Goal: Task Accomplishment & Management: Complete application form

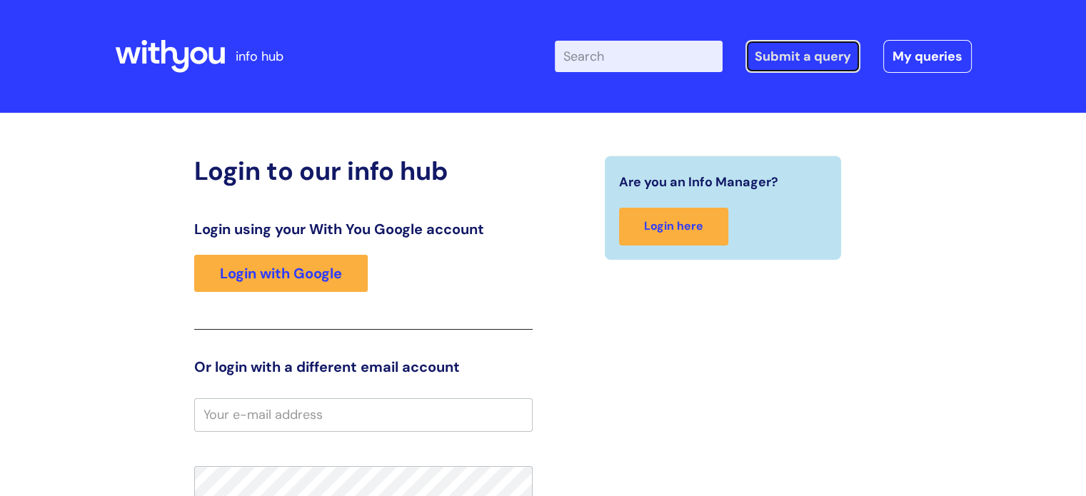
click at [794, 57] on link "Submit a query" at bounding box center [802, 56] width 115 height 33
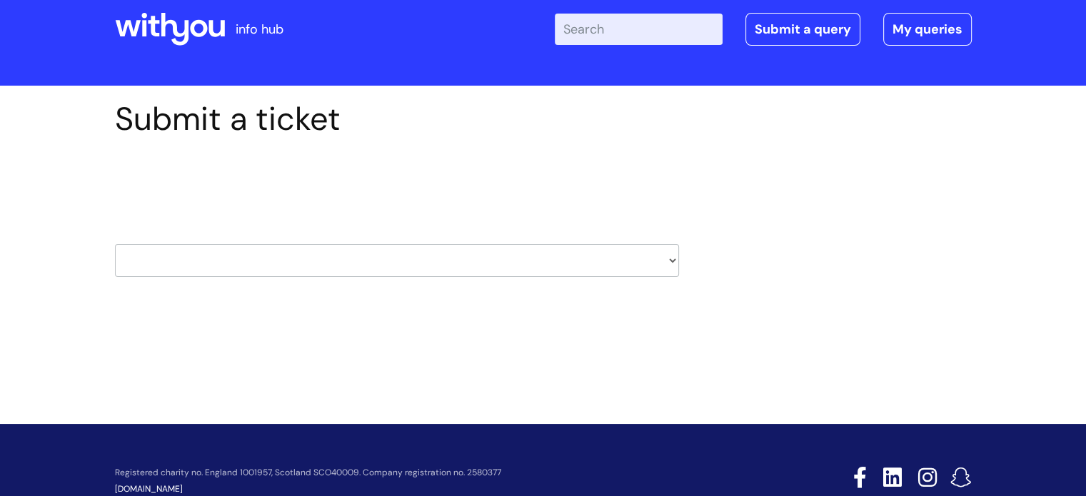
scroll to position [69, 0]
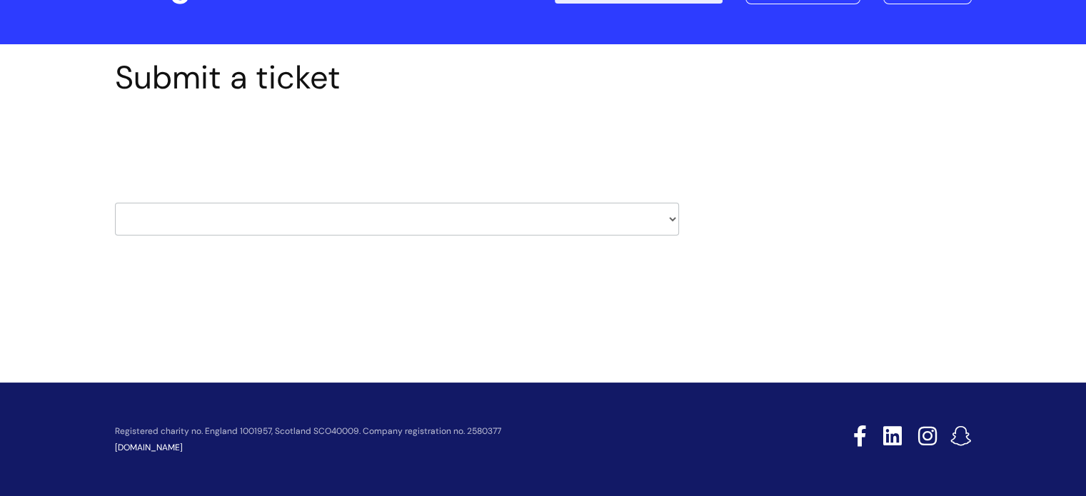
click at [672, 221] on select "HR / People IT and Support Clinical Drug Alerts Finance Accounts Data Support T…" at bounding box center [397, 219] width 564 height 33
select select "it_and_support"
click at [115, 203] on select "HR / People IT and Support Clinical Drug Alerts Finance Accounts Data Support T…" at bounding box center [397, 219] width 564 height 33
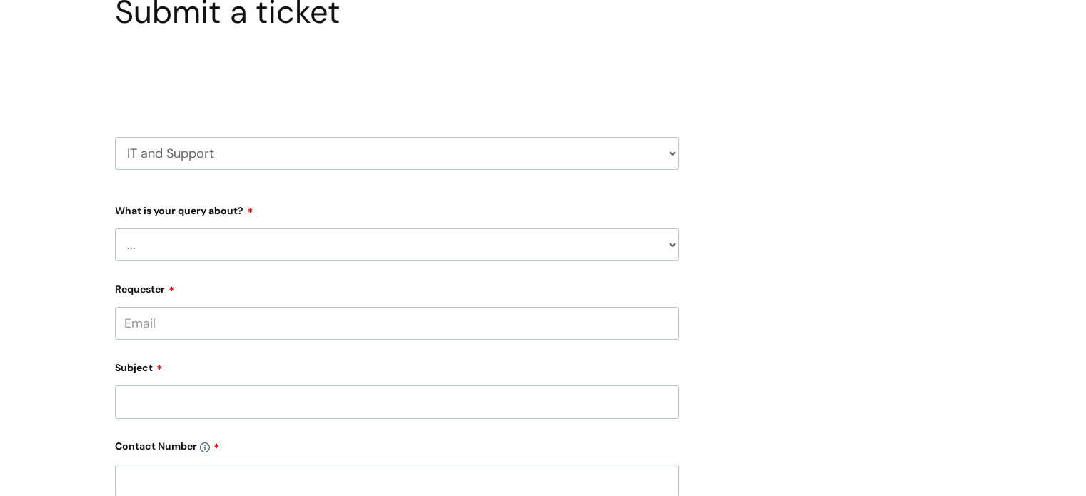
scroll to position [143, 0]
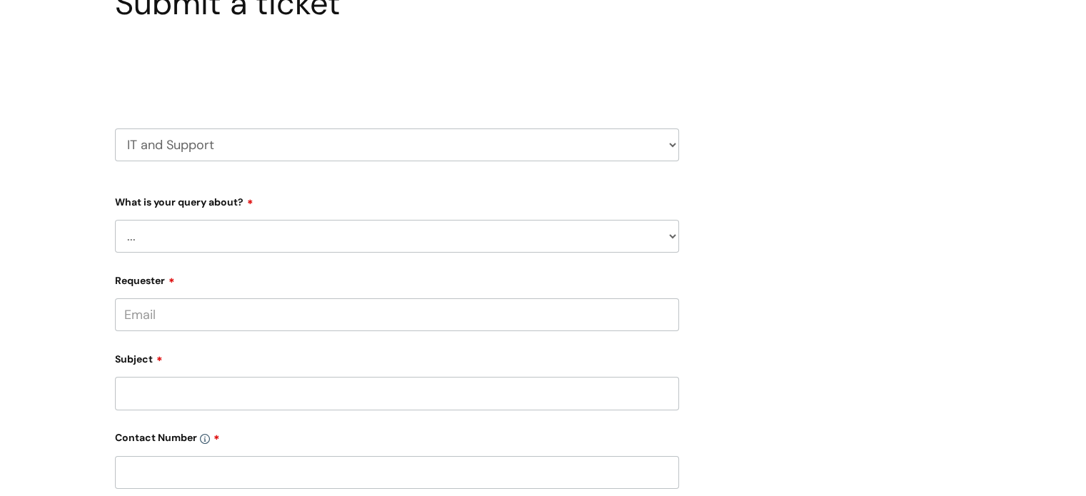
click at [675, 236] on select "... Mobile Phone Reset & MFA Accounts, Starters and Leavers IT Hardware issue I…" at bounding box center [397, 236] width 564 height 33
select select "IT Hardware issue"
click at [115, 220] on select "... Mobile Phone Reset & MFA Accounts, Starters and Leavers IT Hardware issue I…" at bounding box center [397, 236] width 564 height 33
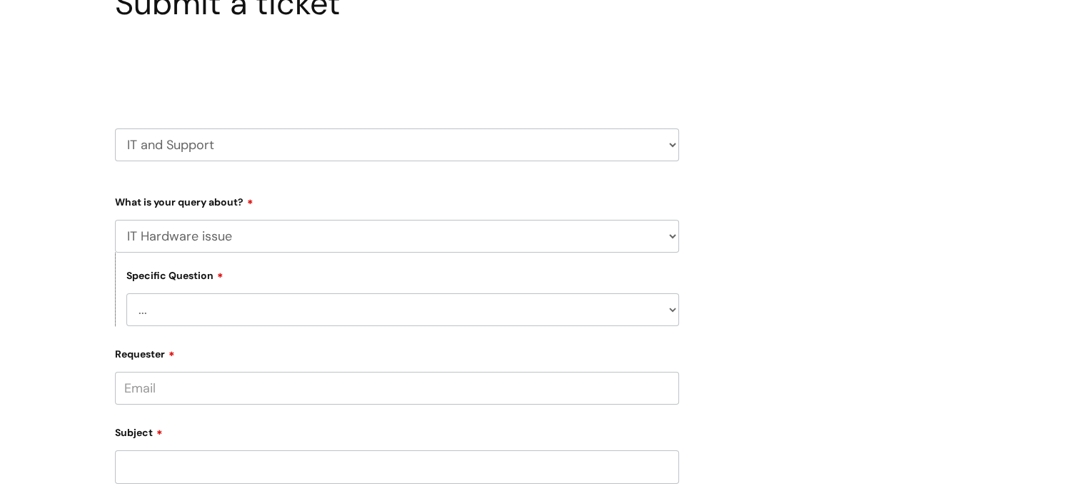
click at [668, 310] on select "... I need a new or replacement ... I’m waiting for new or replacement hardware…" at bounding box center [402, 309] width 553 height 33
select select "I’d like to reallocate IT equipment"
click at [126, 293] on select "... I need a new or replacement ... I’m waiting for new or replacement hardware…" at bounding box center [402, 309] width 553 height 33
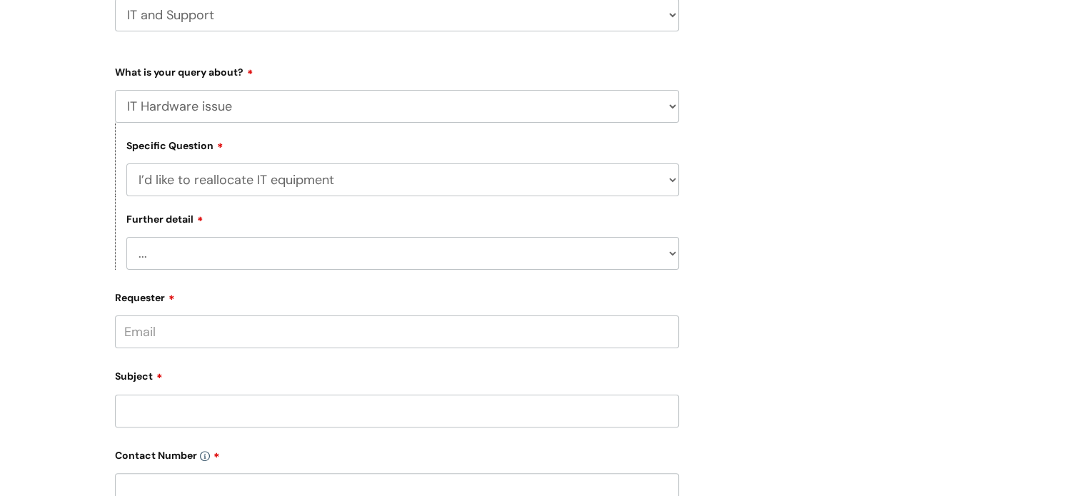
scroll to position [357, 0]
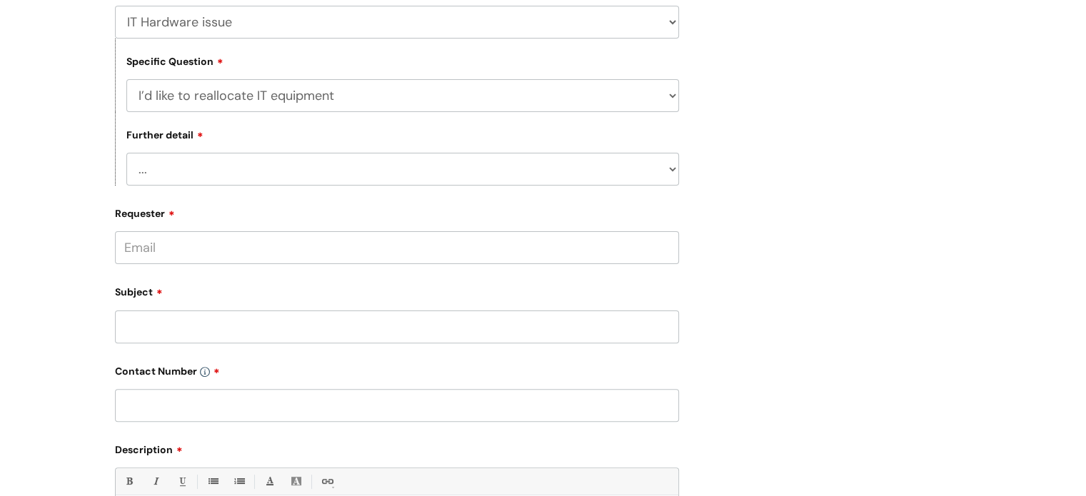
click at [673, 171] on select "... I’ve got a laptop or Chromebook to re-allocate to another user I've got a m…" at bounding box center [402, 169] width 553 height 33
click at [732, 222] on div "Submit a ticket Select issue type HR / People IT and Support Clinical Drug Aler…" at bounding box center [543, 253] width 878 height 967
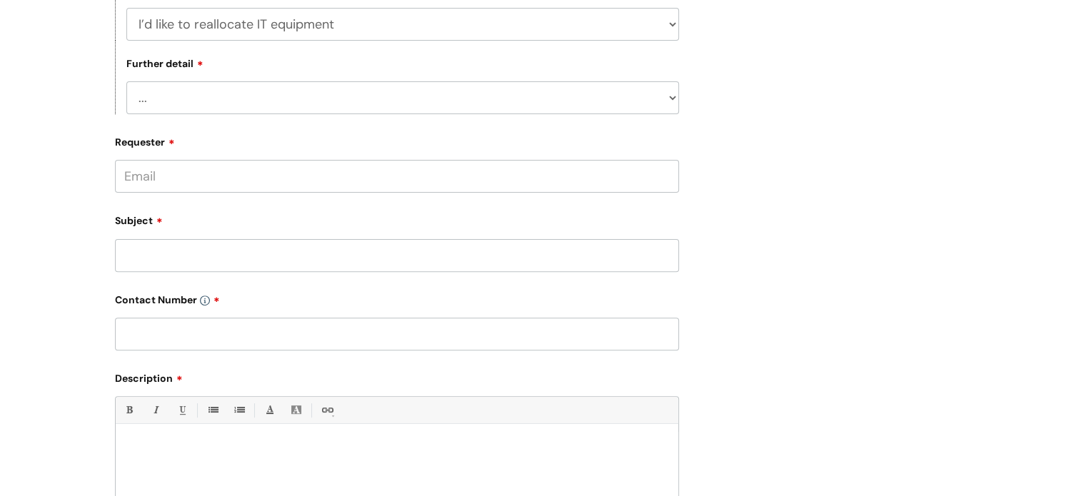
click at [226, 179] on input "Requester" at bounding box center [397, 176] width 564 height 33
type input "Lou.cullen@wearewithyou.org.uk"
click at [168, 253] on div "Subject" at bounding box center [397, 240] width 564 height 64
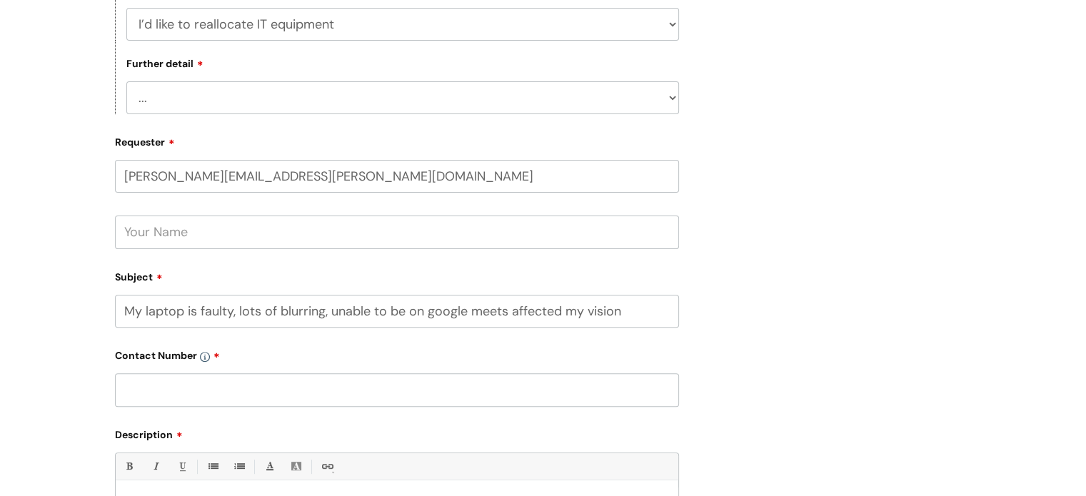
type input "My laptop is faulty, lots of blurring, unable to be on google meets affected my…"
click at [133, 398] on input "text" at bounding box center [397, 389] width 564 height 33
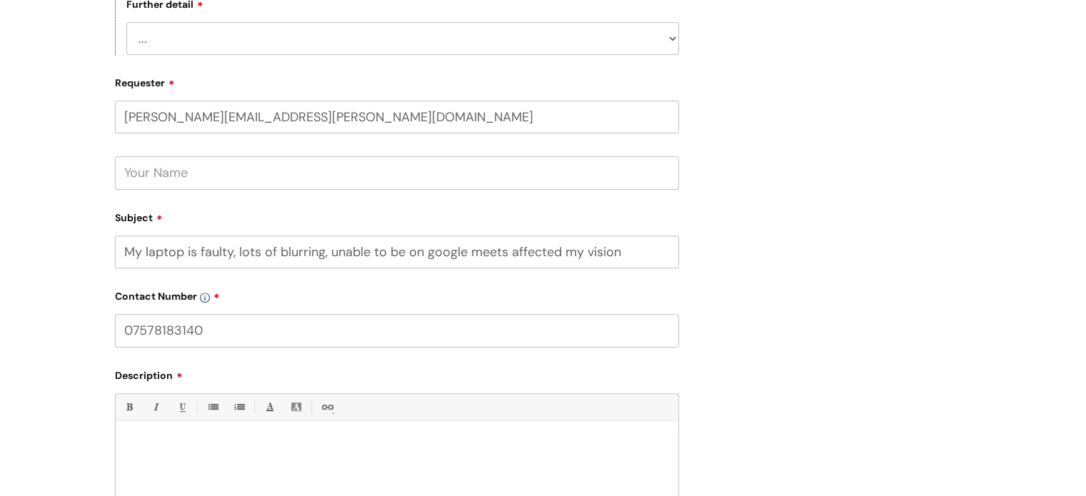
scroll to position [714, 0]
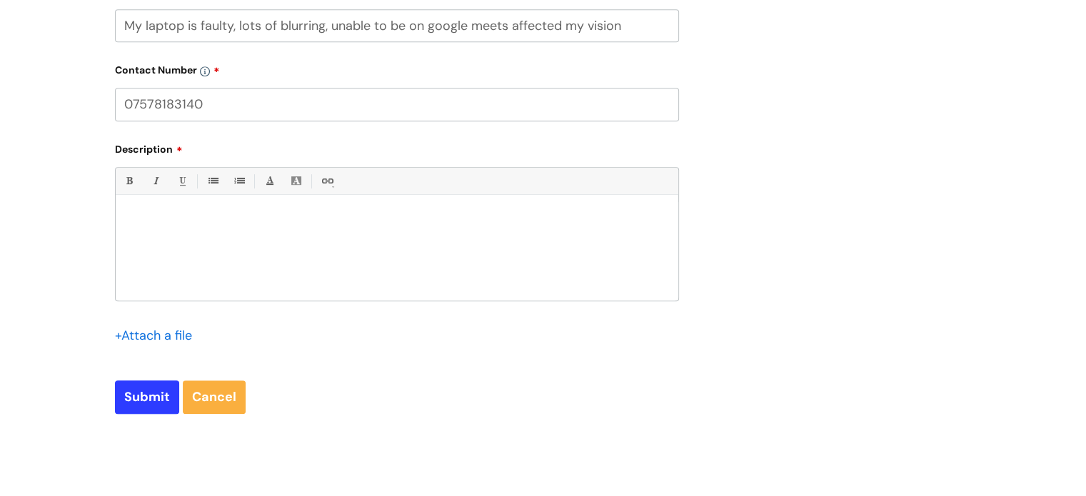
type input "07578183140"
click at [201, 228] on div at bounding box center [397, 251] width 563 height 99
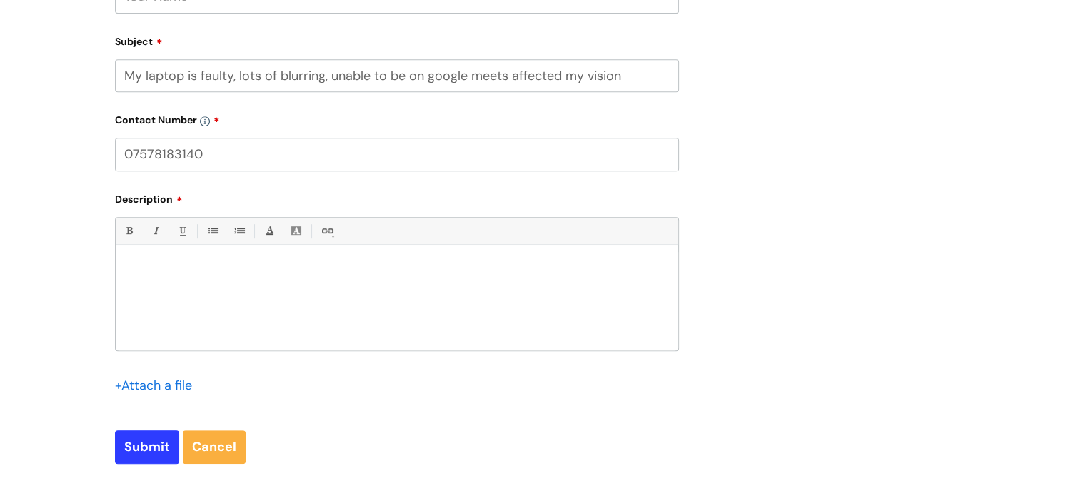
scroll to position [642, 0]
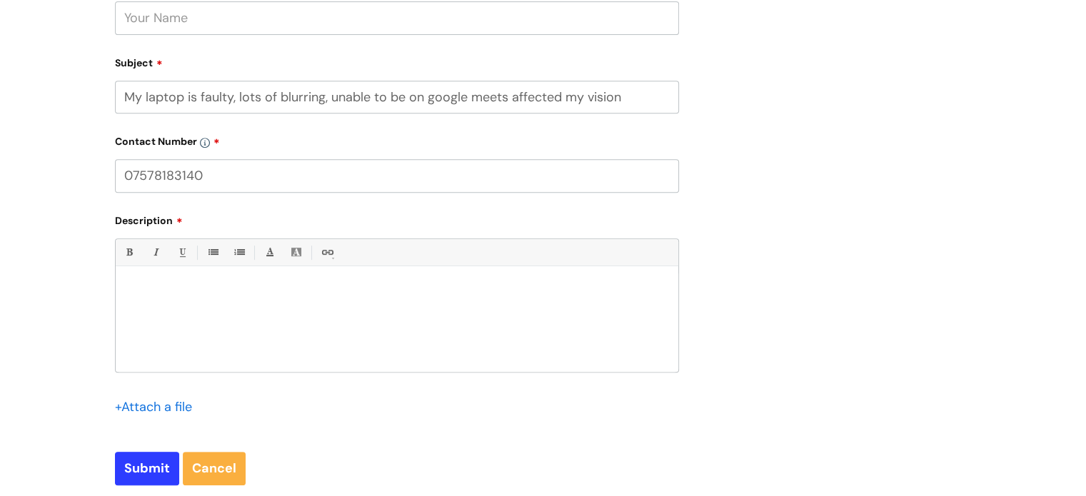
drag, startPoint x: 119, startPoint y: 99, endPoint x: 622, endPoint y: 99, distance: 503.3
click at [622, 99] on input "My laptop is faulty, lots of blurring, unable to be on google meets affected my…" at bounding box center [397, 97] width 564 height 33
click at [130, 288] on p at bounding box center [396, 290] width 541 height 13
paste div
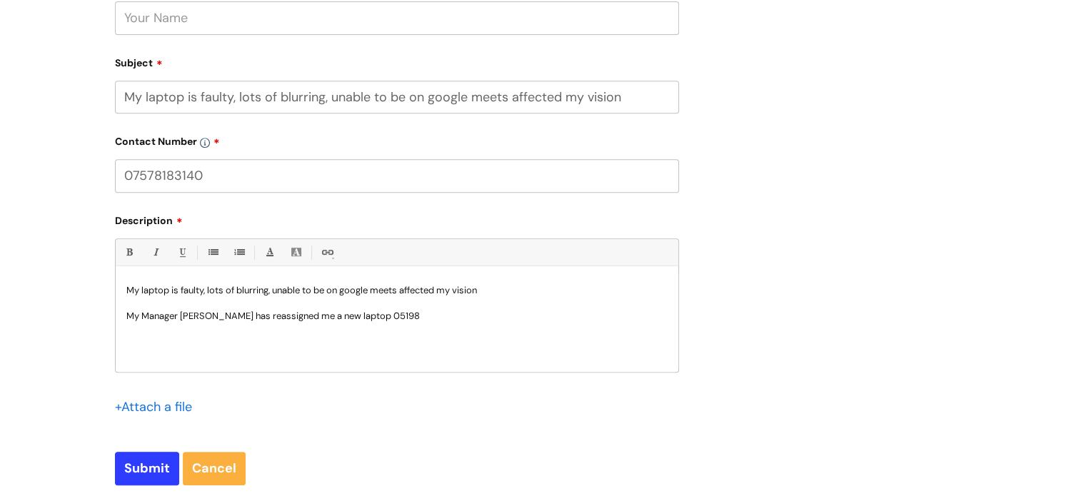
click at [378, 317] on p "My Manager Phil Howarth has reassigned me a new laptop 05198" at bounding box center [396, 316] width 541 height 13
drag, startPoint x: 395, startPoint y: 319, endPoint x: 390, endPoint y: 332, distance: 13.8
click at [390, 332] on div "My laptop is faulty, lots of blurring, unable to be on google meets affected my…" at bounding box center [397, 322] width 563 height 99
click at [391, 317] on p "My Manager Phil Howarth has reassigned me a new laptop assesst number 05198" at bounding box center [396, 316] width 541 height 13
click at [483, 325] on div "My laptop is faulty, lots of blurring, unable to be on google meets affected my…" at bounding box center [397, 322] width 563 height 99
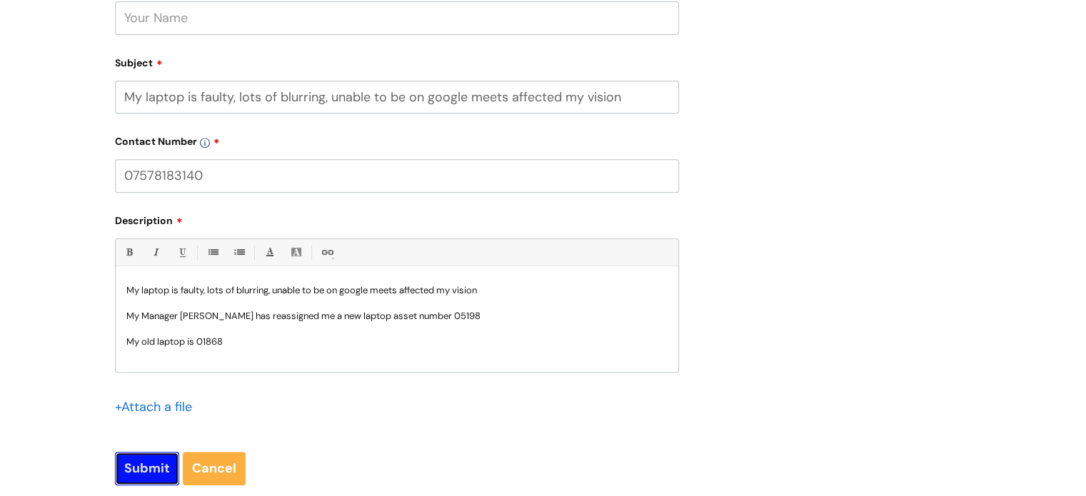
click at [146, 465] on input "Submit" at bounding box center [147, 468] width 64 height 33
click at [151, 465] on input "Submit" at bounding box center [147, 469] width 64 height 33
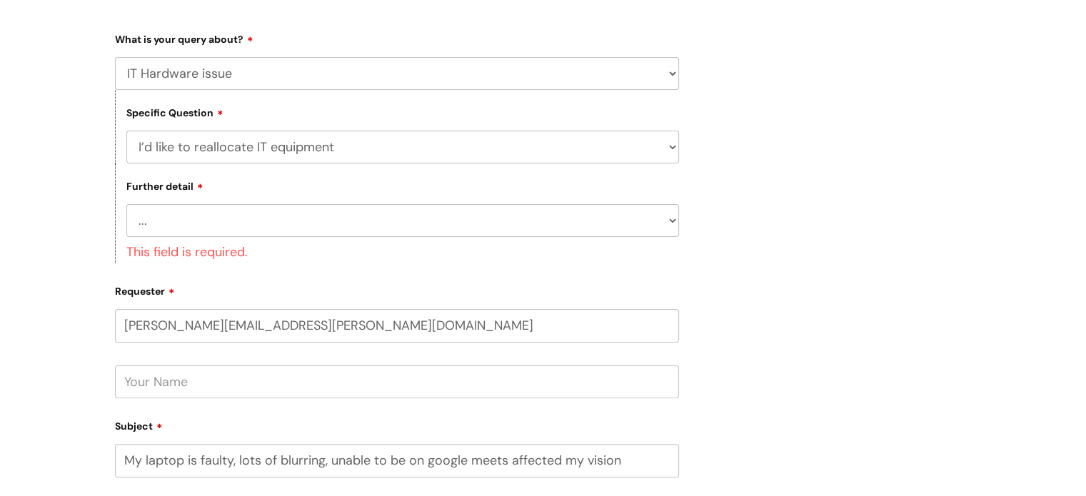
scroll to position [311, 0]
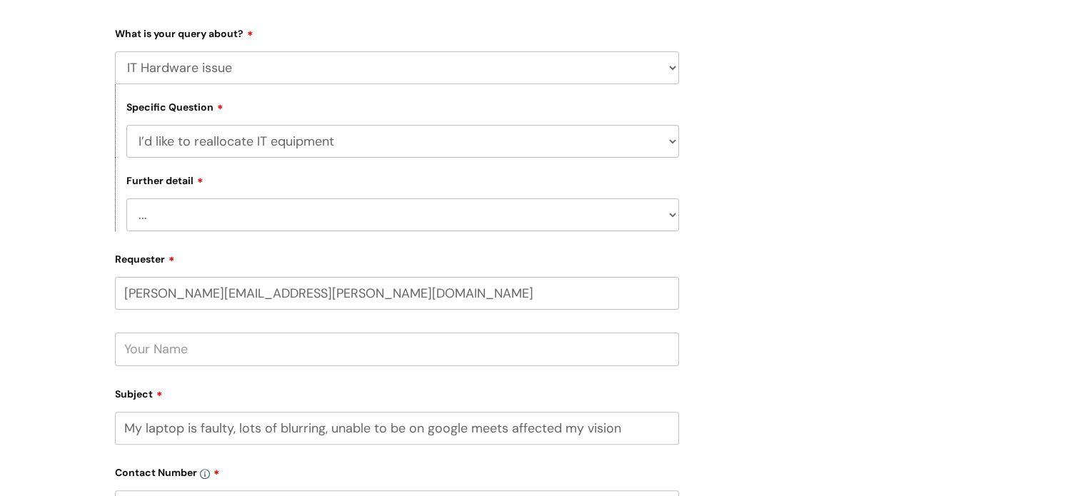
click at [669, 216] on select "... I’ve got a laptop or Chromebook to re-allocate to another user I've got a m…" at bounding box center [402, 214] width 553 height 33
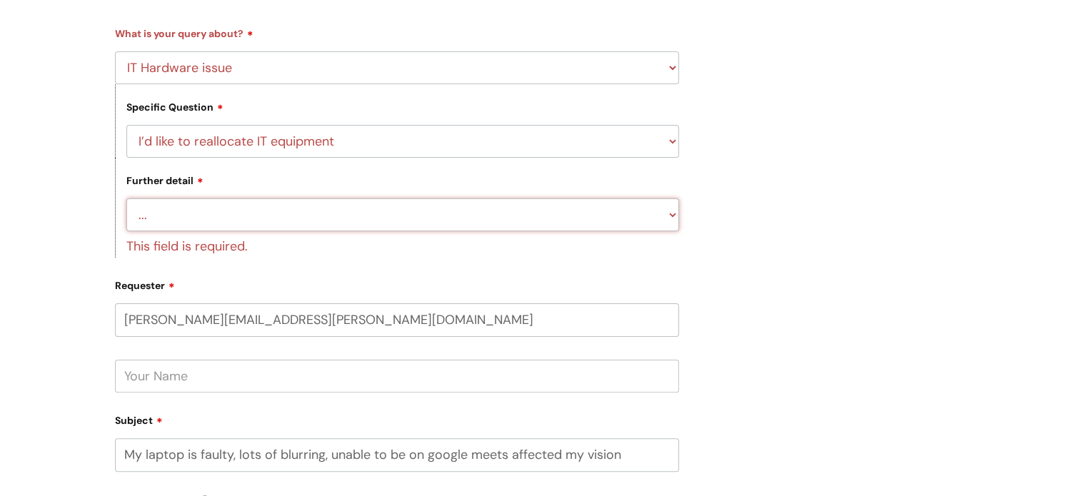
select select "I’ve got a laptop or Chromebook to re-allocate to another user"
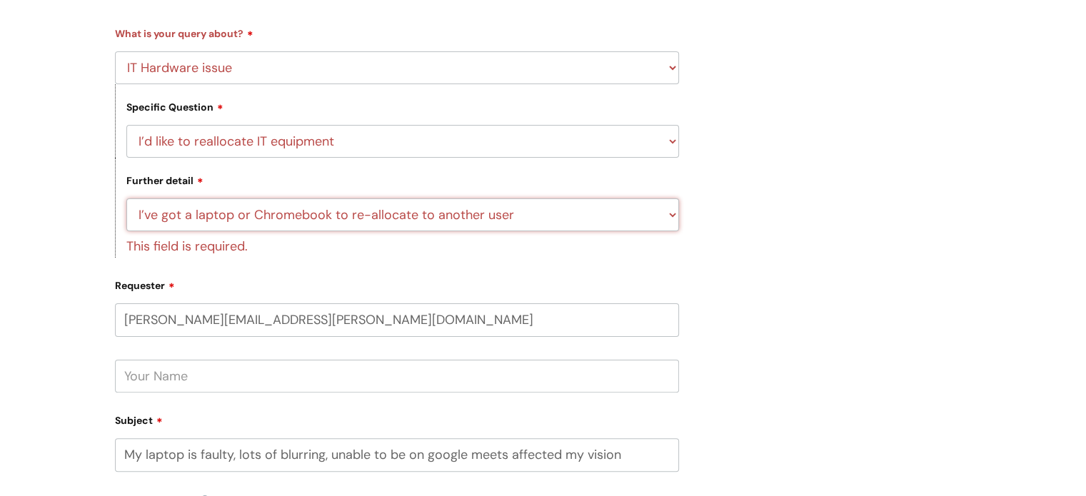
click at [126, 198] on select "... I’ve got a laptop or Chromebook to re-allocate to another user I've got a m…" at bounding box center [402, 214] width 553 height 33
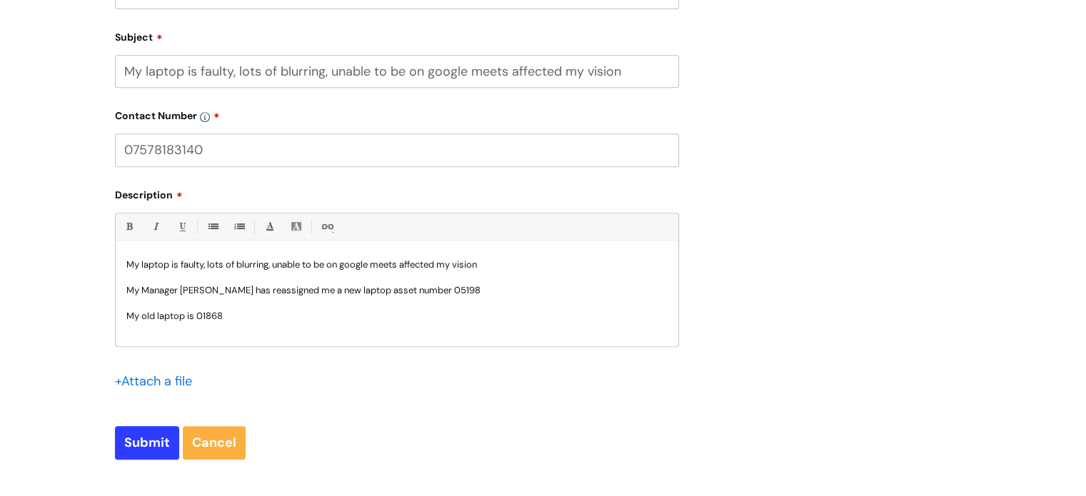
scroll to position [642, 0]
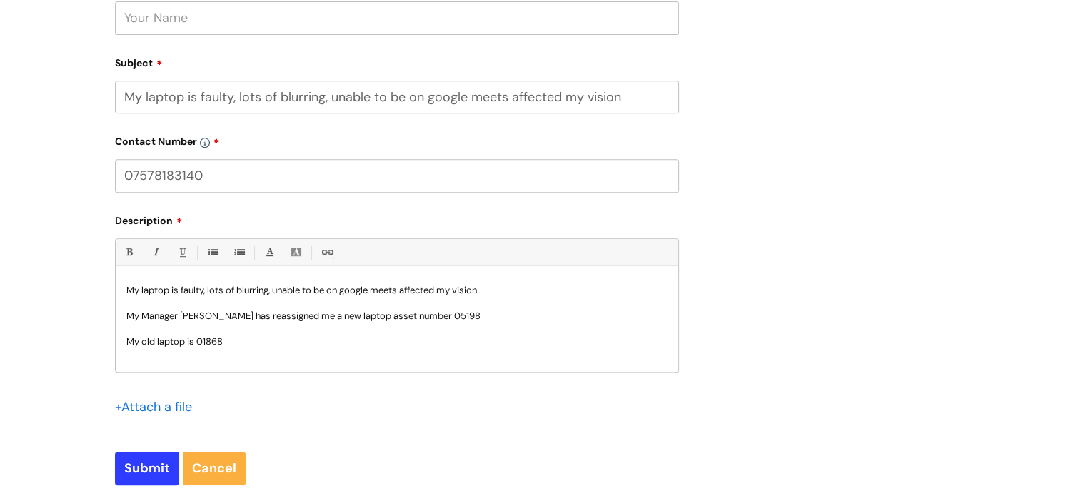
click at [268, 345] on p "My old laptop is 01868" at bounding box center [396, 342] width 541 height 13
click at [146, 465] on input "Submit" at bounding box center [147, 468] width 64 height 33
type input "Please Wait..."
